Goal: Find specific page/section: Find specific page/section

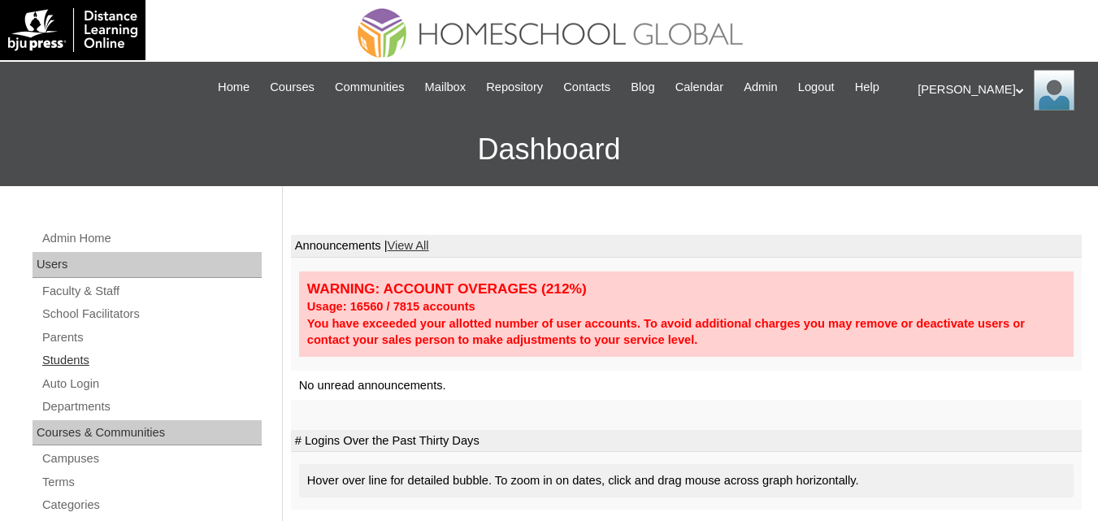
click at [67, 370] on link "Students" at bounding box center [151, 360] width 221 height 20
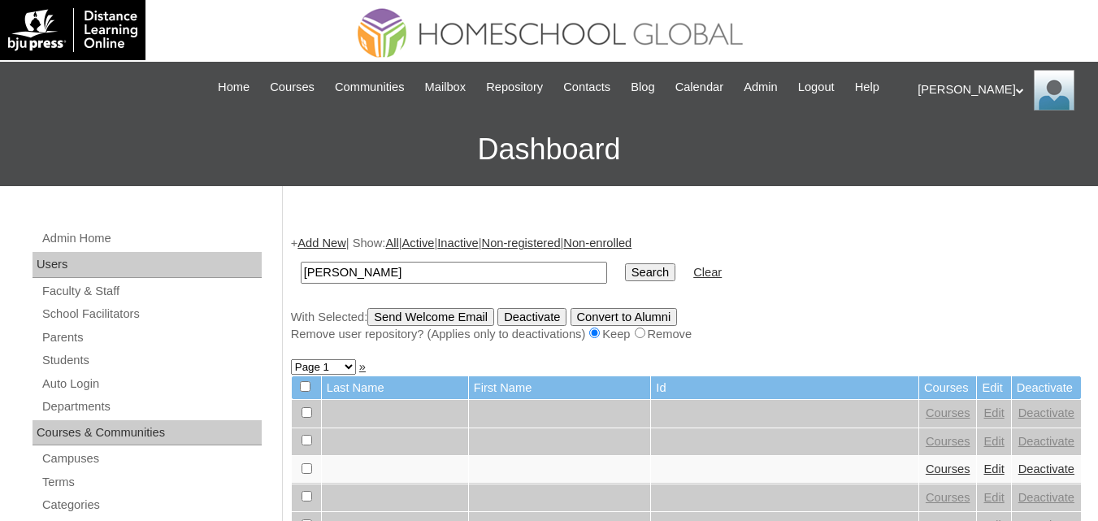
type input "Yosef Elijah"
click at [625, 281] on input "Search" at bounding box center [650, 272] width 50 height 18
